Goal: Task Accomplishment & Management: Use online tool/utility

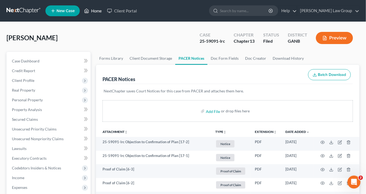
click at [97, 12] on link "Home" at bounding box center [92, 11] width 23 height 10
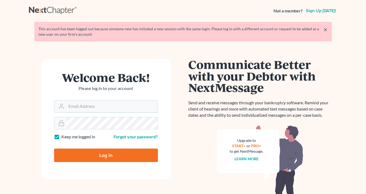
type input "[EMAIL_ADDRESS][DOMAIN_NAME]"
click at [90, 151] on input "Log In" at bounding box center [106, 156] width 104 height 14
type input "Thinking..."
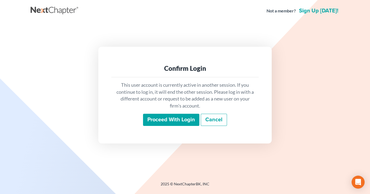
click at [184, 122] on input "Proceed with login" at bounding box center [171, 120] width 56 height 12
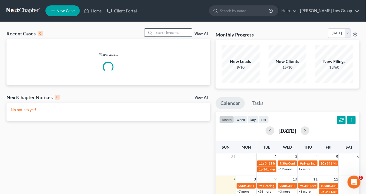
click at [168, 32] on input "search" at bounding box center [173, 33] width 38 height 8
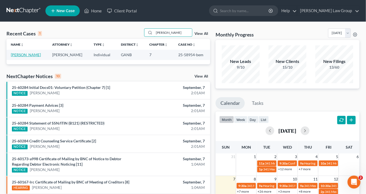
type input "pierson"
click at [22, 54] on link "Pierson, Sheila" at bounding box center [26, 55] width 30 height 5
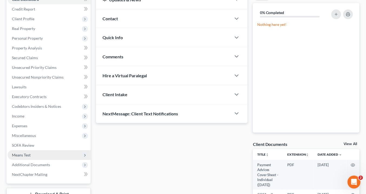
scroll to position [87, 0]
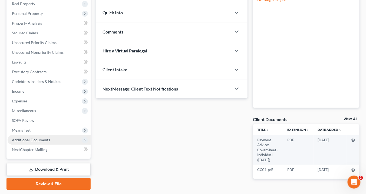
click at [49, 141] on span "Additional Documents" at bounding box center [31, 140] width 38 height 5
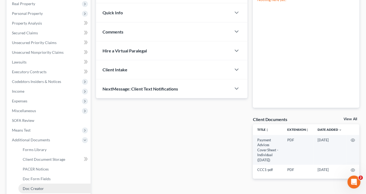
click at [42, 188] on span "Doc Creator" at bounding box center [33, 189] width 21 height 5
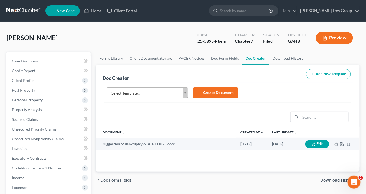
click at [187, 92] on body "Home New Case Client Portal Saedi Law Group info@saedilawgroup.com My Account S…" at bounding box center [183, 178] width 366 height 356
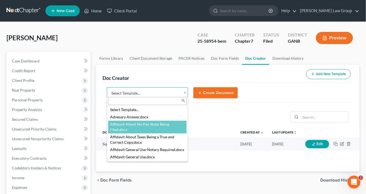
select select "111522"
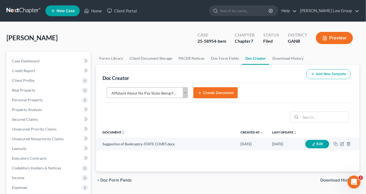
click at [221, 93] on button "Create Document" at bounding box center [216, 92] width 44 height 11
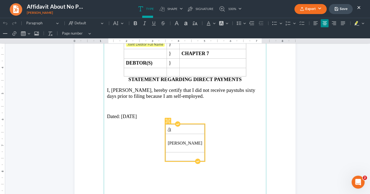
scroll to position [108, 0]
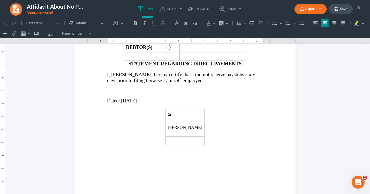
click at [202, 79] on p "I, Sheila Rae Pierson, hereby certify that I did not receive paystubs sixty day…" at bounding box center [185, 78] width 156 height 12
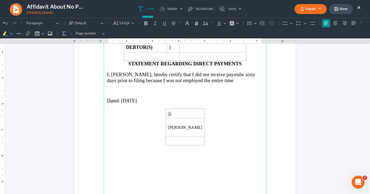
click at [241, 73] on span "I, Sheila Rae Pierson, hereby certify that I did not receive paystubs sixty day…" at bounding box center [181, 77] width 148 height 11
drag, startPoint x: 243, startPoint y: 78, endPoint x: 216, endPoint y: 78, distance: 27.6
click at [216, 78] on p "I, Sheila Rae Pierson, hereby certify that I did not receive paystubs the entir…" at bounding box center [185, 78] width 156 height 12
click at [171, 79] on span "I, Sheila Rae Pierson, hereby certify that I did not receive paystubs the entir…" at bounding box center [179, 77] width 145 height 11
click at [228, 77] on p "I, Sheila Rae Pierson, hereby certify that I did not receive paystubs the entir…" at bounding box center [185, 78] width 156 height 12
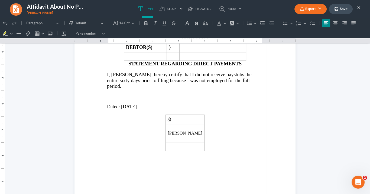
click at [308, 6] on button "Export" at bounding box center [310, 9] width 32 height 10
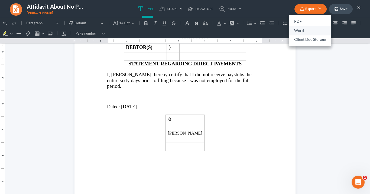
click at [299, 31] on link "Word" at bounding box center [310, 30] width 42 height 9
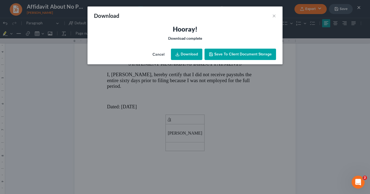
click at [188, 52] on link "Download" at bounding box center [186, 54] width 31 height 11
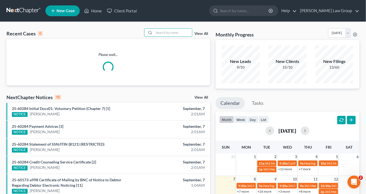
drag, startPoint x: 159, startPoint y: 32, endPoint x: 161, endPoint y: 37, distance: 5.4
click at [159, 34] on input "search" at bounding box center [173, 33] width 38 height 8
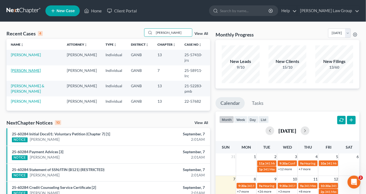
type input "[PERSON_NAME]"
click at [28, 71] on link "[PERSON_NAME]" at bounding box center [26, 70] width 30 height 5
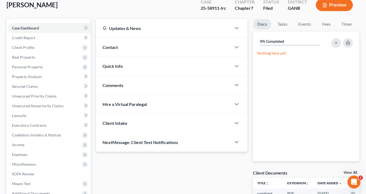
scroll to position [87, 0]
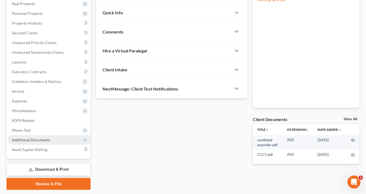
click at [47, 138] on span "Additional Documents" at bounding box center [31, 140] width 38 height 5
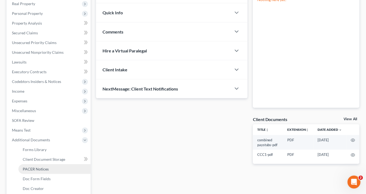
click at [50, 171] on link "PACER Notices" at bounding box center [54, 170] width 72 height 10
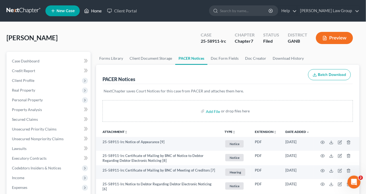
click at [96, 11] on link "Home" at bounding box center [92, 11] width 23 height 10
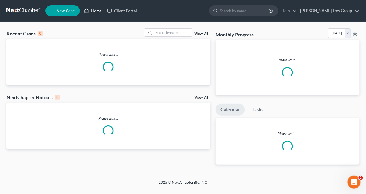
click at [96, 11] on link "Home" at bounding box center [92, 11] width 23 height 10
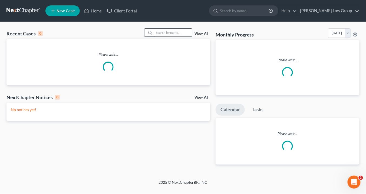
click at [161, 32] on input "search" at bounding box center [173, 33] width 38 height 8
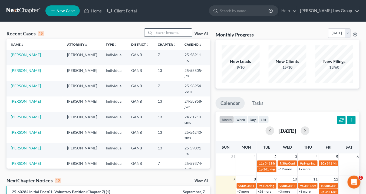
click at [162, 32] on input "search" at bounding box center [173, 33] width 38 height 8
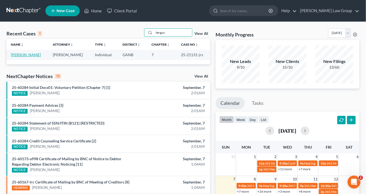
type input "fergus"
click at [30, 54] on link "[PERSON_NAME]" at bounding box center [26, 55] width 30 height 5
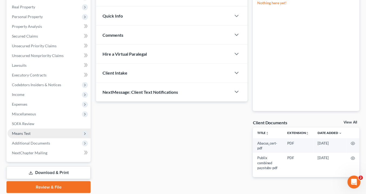
scroll to position [102, 0]
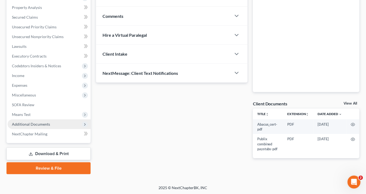
click at [41, 123] on span "Additional Documents" at bounding box center [31, 124] width 38 height 5
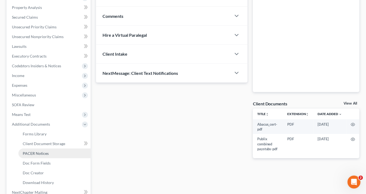
click at [44, 154] on span "PACER Notices" at bounding box center [36, 153] width 26 height 5
